Goal: Task Accomplishment & Management: Complete application form

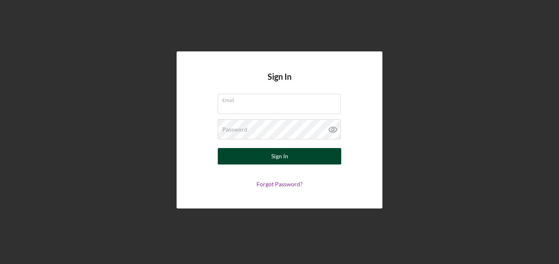
type input "[EMAIL_ADDRESS][DOMAIN_NAME]"
click at [301, 157] on button "Sign In" at bounding box center [280, 156] width 124 height 16
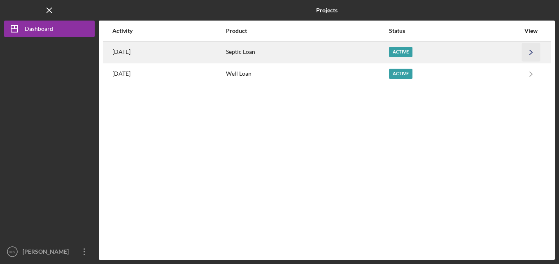
click at [527, 49] on icon "Icon/Navigate" at bounding box center [531, 52] width 19 height 19
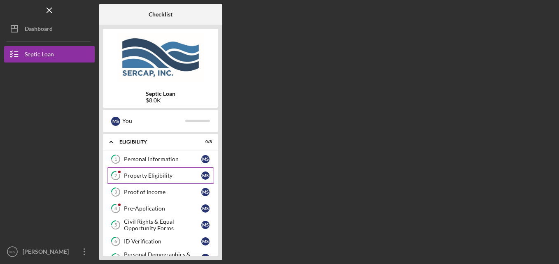
click at [160, 178] on div "Property Eligibility" at bounding box center [162, 176] width 77 height 7
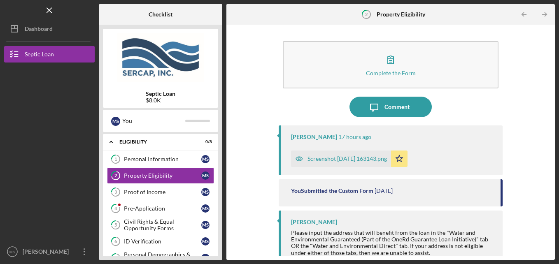
click at [354, 158] on div "Screenshot [DATE] 163143.png" at bounding box center [348, 159] width 80 height 7
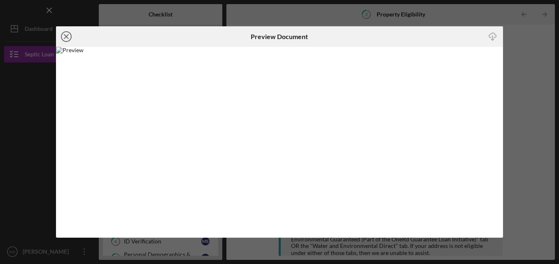
click at [64, 36] on icon "Icon/Close" at bounding box center [66, 36] width 21 height 21
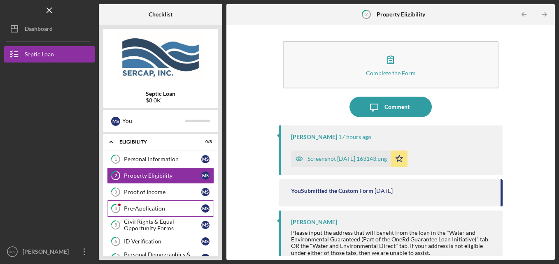
click at [173, 205] on link "4 Pre-Application M S" at bounding box center [160, 209] width 107 height 16
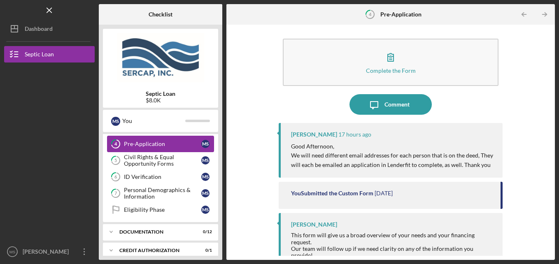
scroll to position [65, 0]
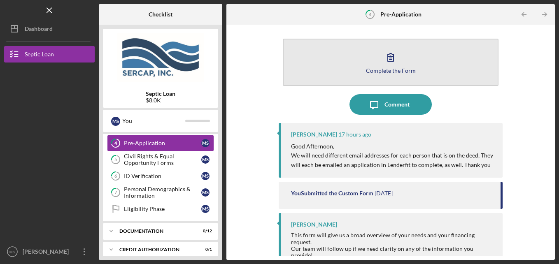
click at [401, 66] on button "Complete the Form Form" at bounding box center [391, 62] width 216 height 47
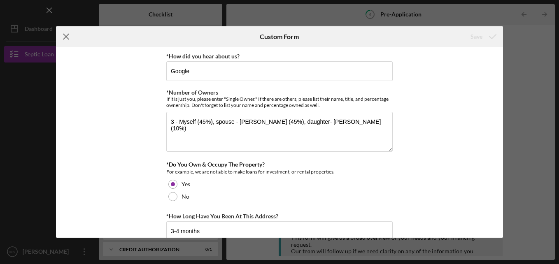
click at [62, 38] on icon "Icon/Menu Close" at bounding box center [66, 36] width 21 height 21
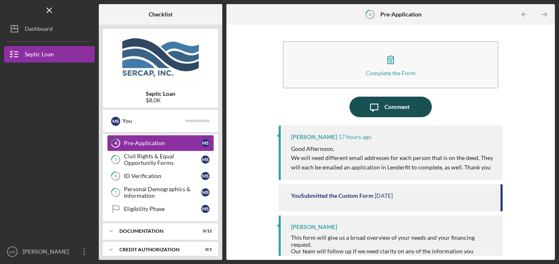
click at [387, 107] on div "Comment" at bounding box center [397, 107] width 25 height 21
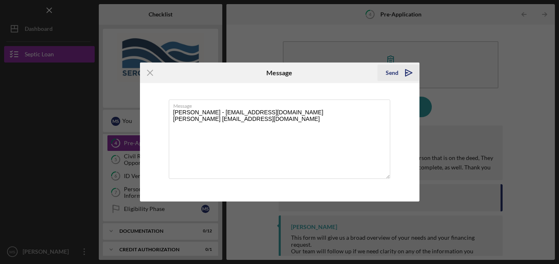
type textarea "[PERSON_NAME] - [EMAIL_ADDRESS][DOMAIN_NAME] [PERSON_NAME] [EMAIL_ADDRESS][DOMA…"
click at [396, 72] on div "Send" at bounding box center [392, 73] width 13 height 16
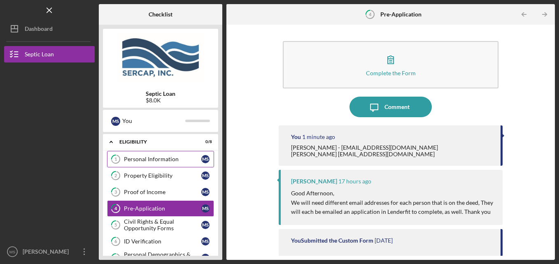
click at [166, 155] on link "1 Personal Information M S" at bounding box center [160, 159] width 107 height 16
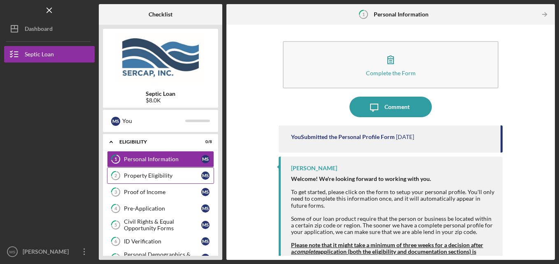
click at [160, 177] on div "Property Eligibility" at bounding box center [162, 176] width 77 height 7
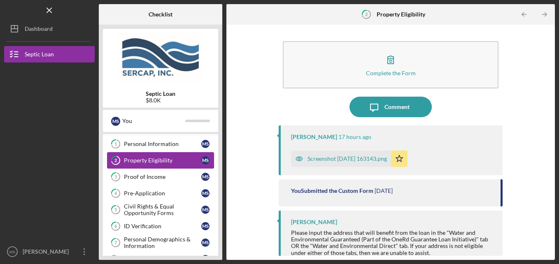
scroll to position [16, 0]
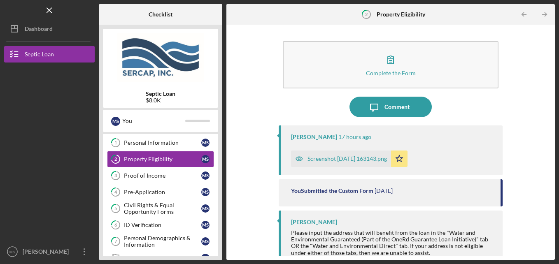
click at [547, 115] on div "Complete the Form Form Icon/Message Comment Erica Jenkins 17 hours ago Screensh…" at bounding box center [391, 142] width 320 height 227
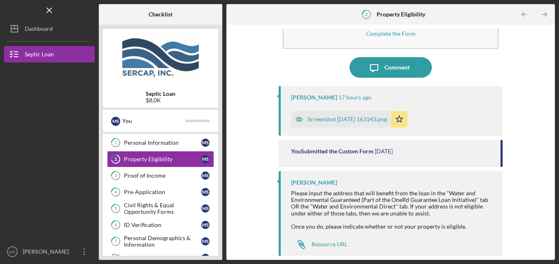
scroll to position [44, 0]
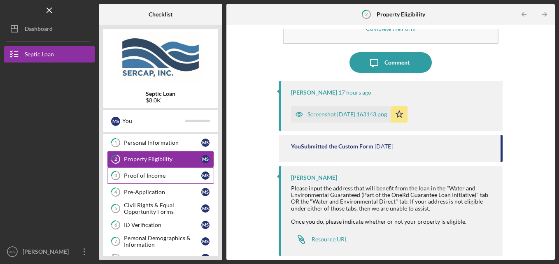
click at [142, 173] on div "Proof of Income" at bounding box center [162, 176] width 77 height 7
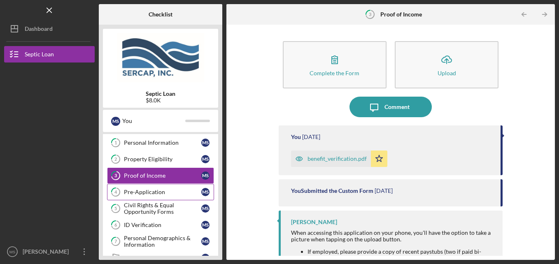
click at [139, 191] on div "Pre-Application" at bounding box center [162, 192] width 77 height 7
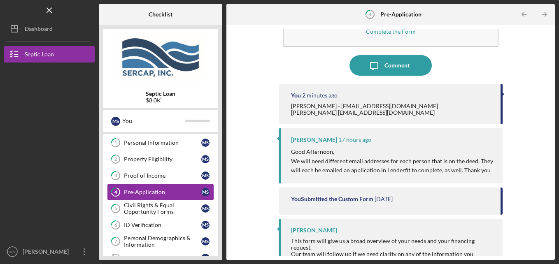
scroll to position [47, 0]
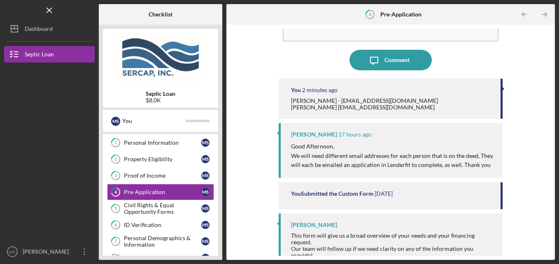
click at [385, 198] on div "You Submitted the Custom Form 4 days ago" at bounding box center [391, 195] width 224 height 27
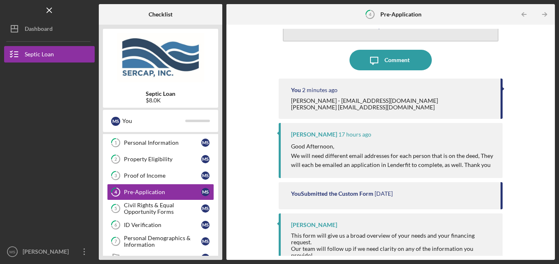
click at [445, 38] on button "Complete the Form Form" at bounding box center [391, 17] width 216 height 47
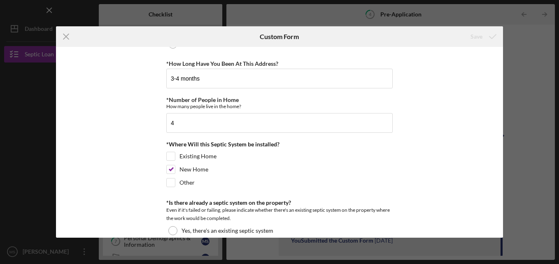
scroll to position [132, 0]
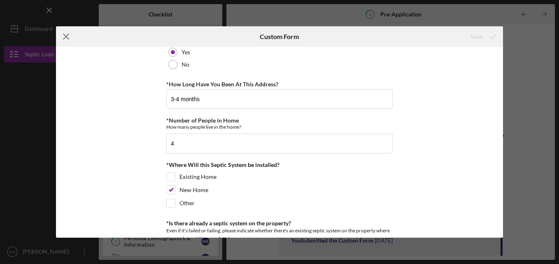
click at [65, 43] on icon "Icon/Menu Close" at bounding box center [66, 36] width 21 height 21
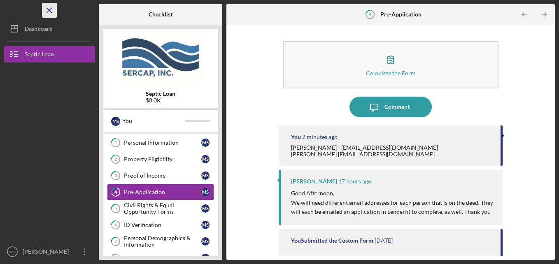
click at [50, 7] on icon "Icon/Menu Close" at bounding box center [49, 10] width 19 height 19
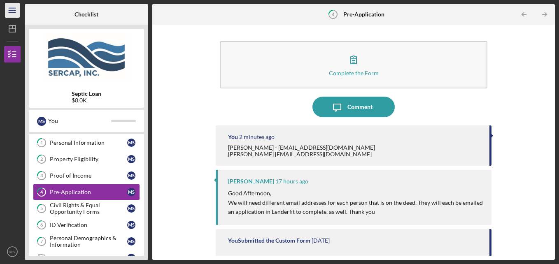
click at [11, 9] on icon "Icon/Menu" at bounding box center [12, 10] width 19 height 19
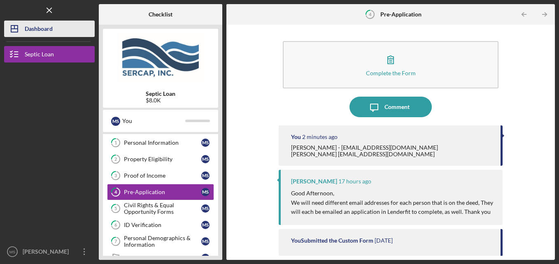
click at [29, 33] on div "Dashboard" at bounding box center [39, 30] width 28 height 19
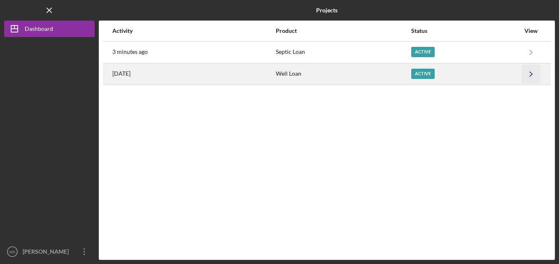
click at [530, 73] on icon "Icon/Navigate" at bounding box center [531, 74] width 19 height 19
